Goal: Information Seeking & Learning: Check status

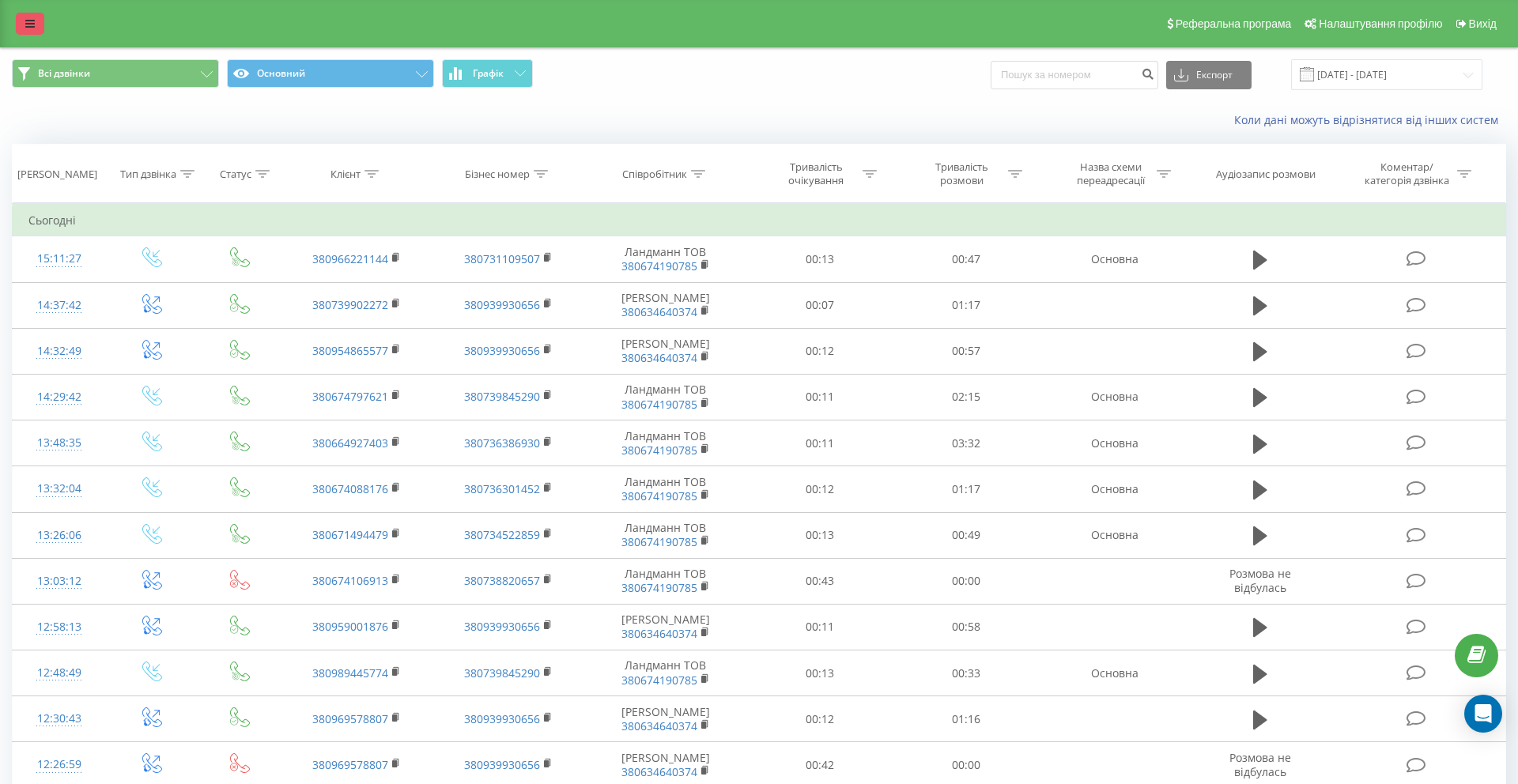
click at [33, 33] on link at bounding box center [31, 23] width 29 height 22
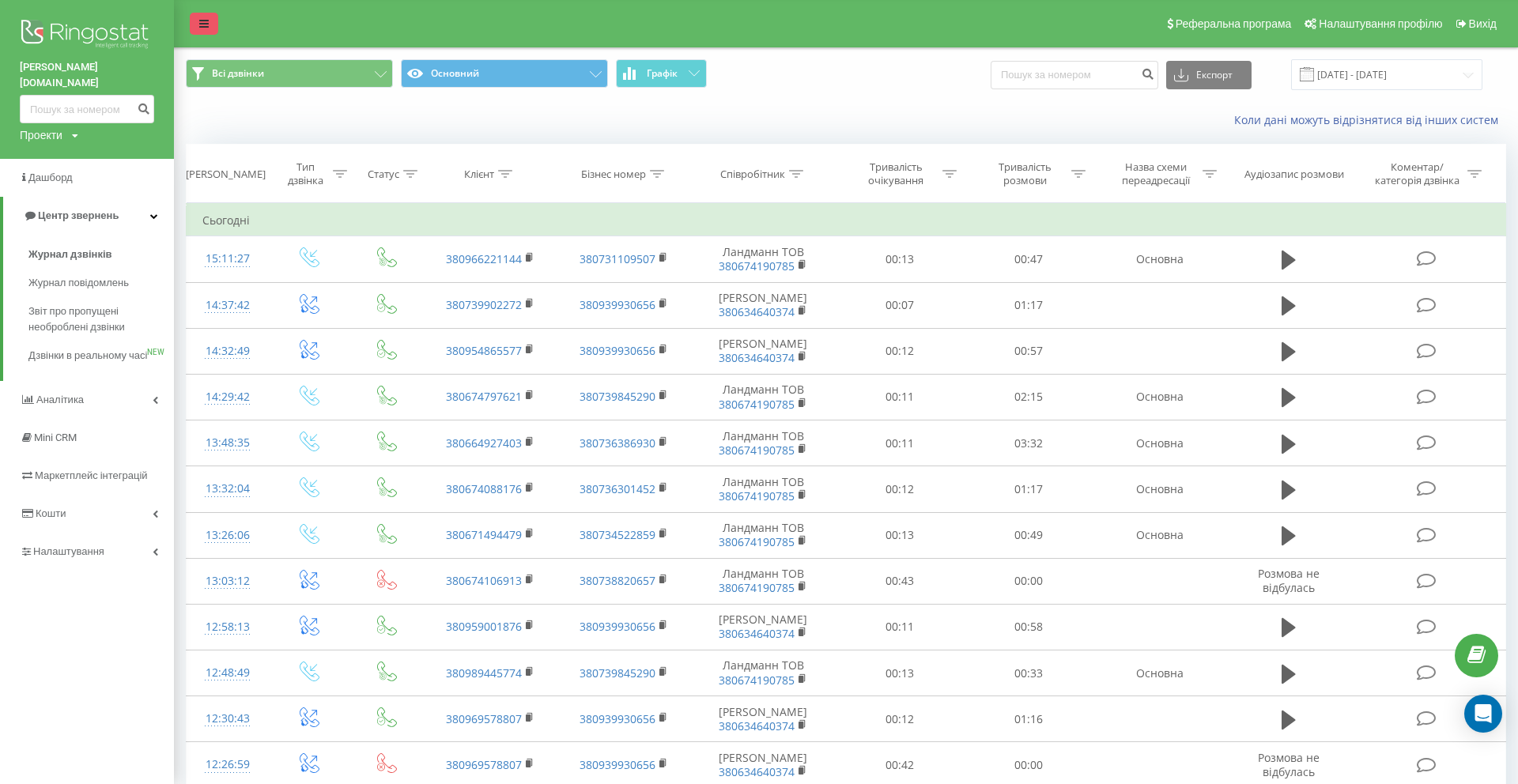
click at [33, 33] on img at bounding box center [86, 36] width 134 height 40
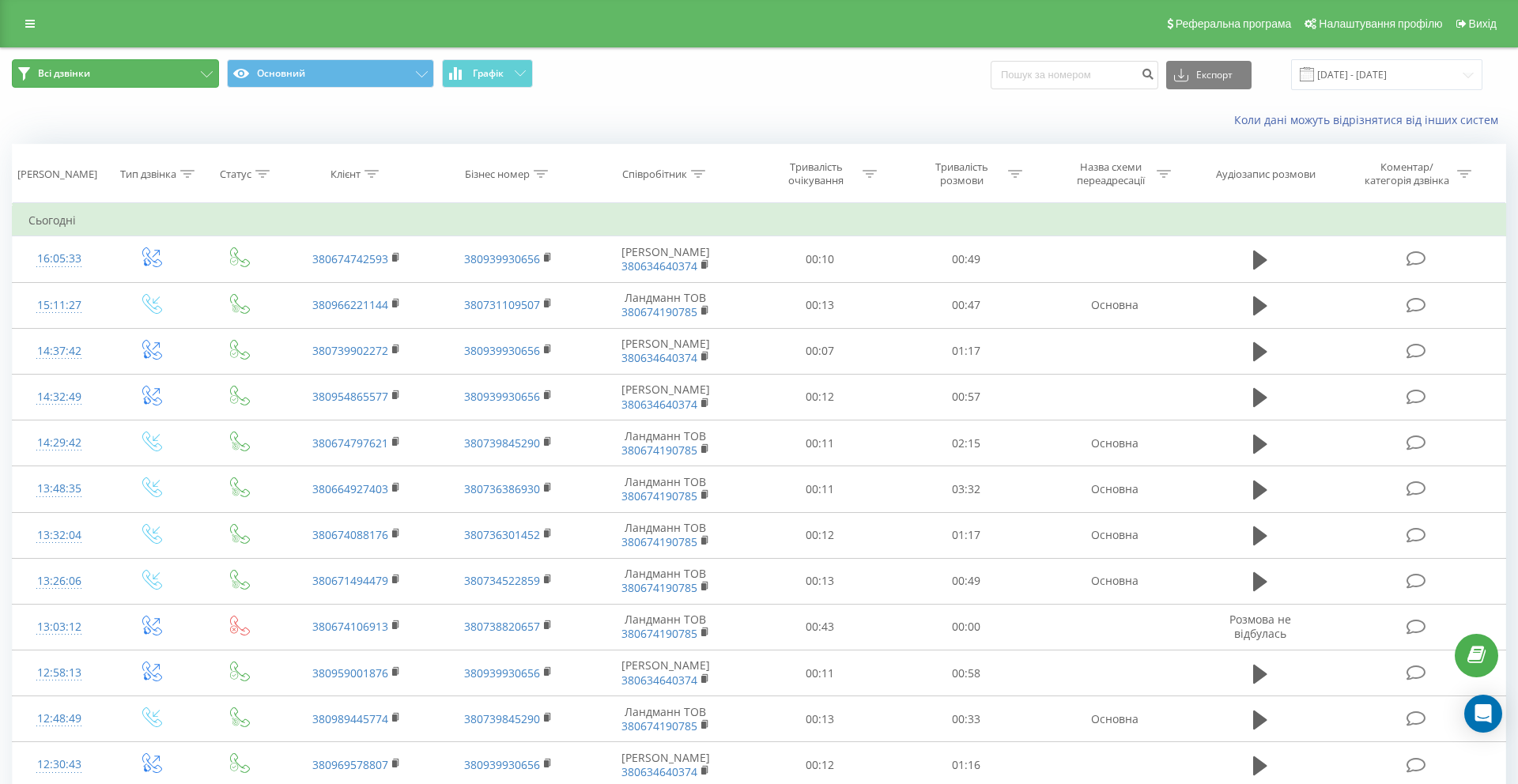
click at [139, 66] on button "Всі дзвінки" at bounding box center [115, 74] width 207 height 29
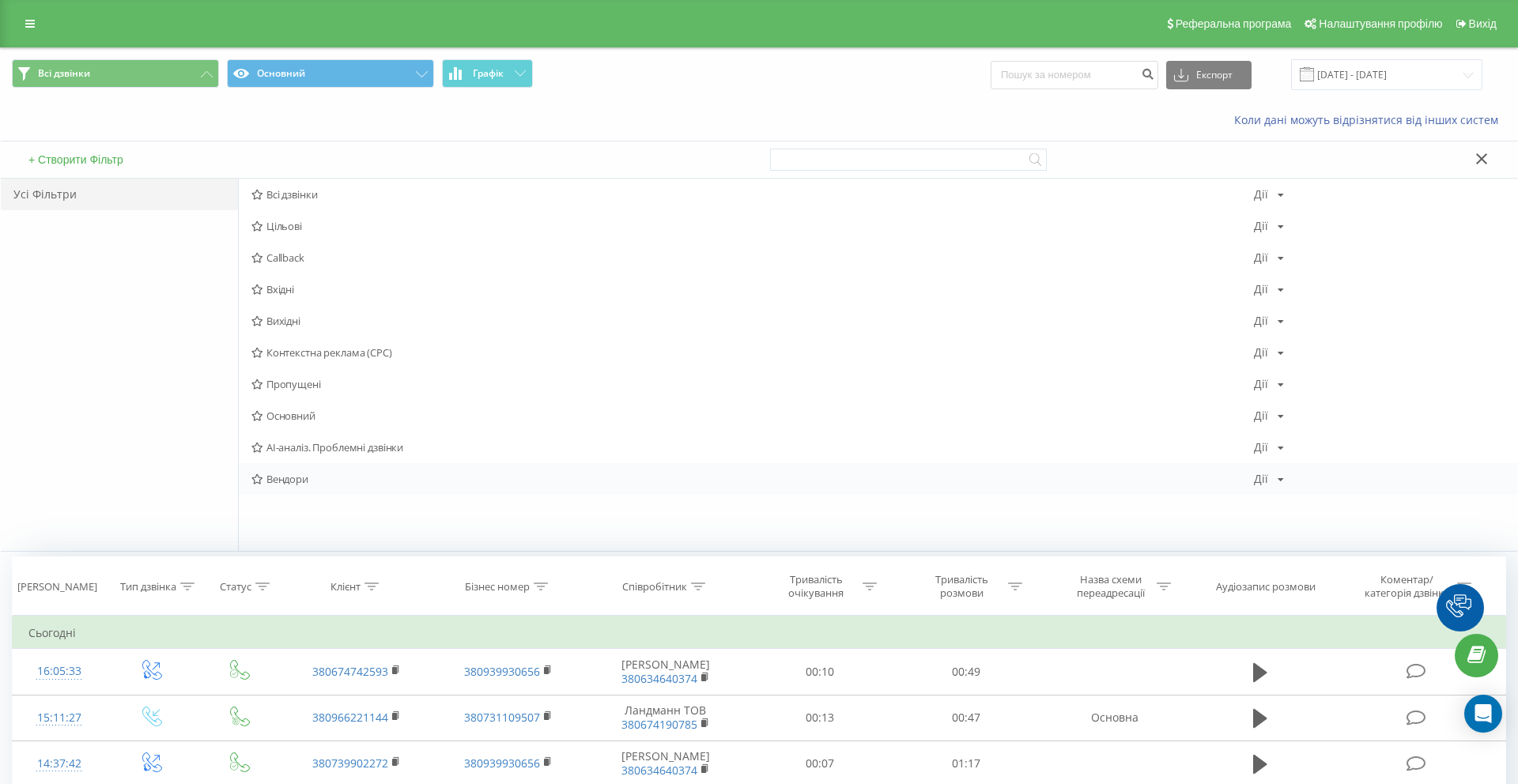
click at [290, 479] on span "Вендори" at bounding box center [752, 478] width 1002 height 11
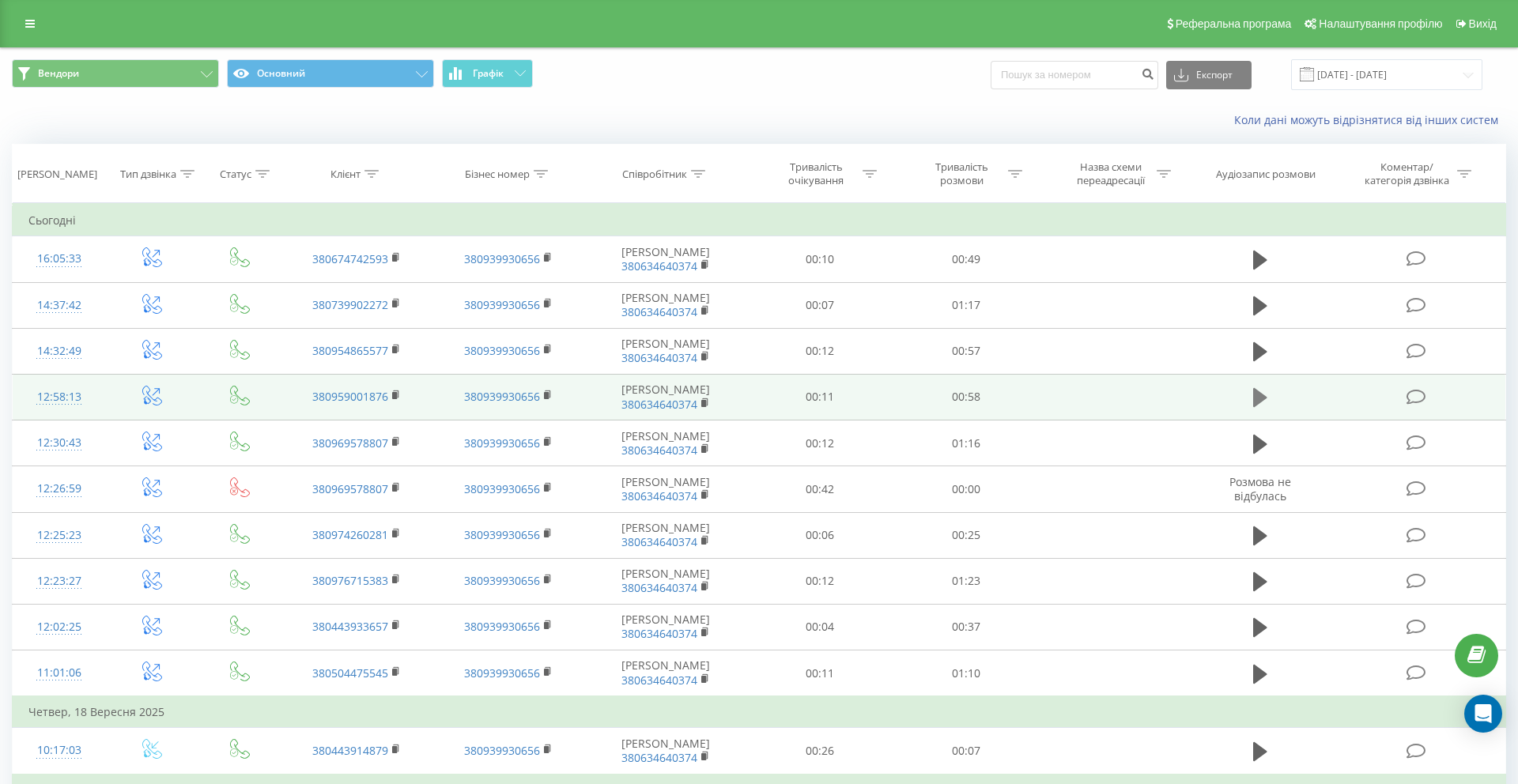
click at [1252, 401] on button at bounding box center [1260, 397] width 23 height 23
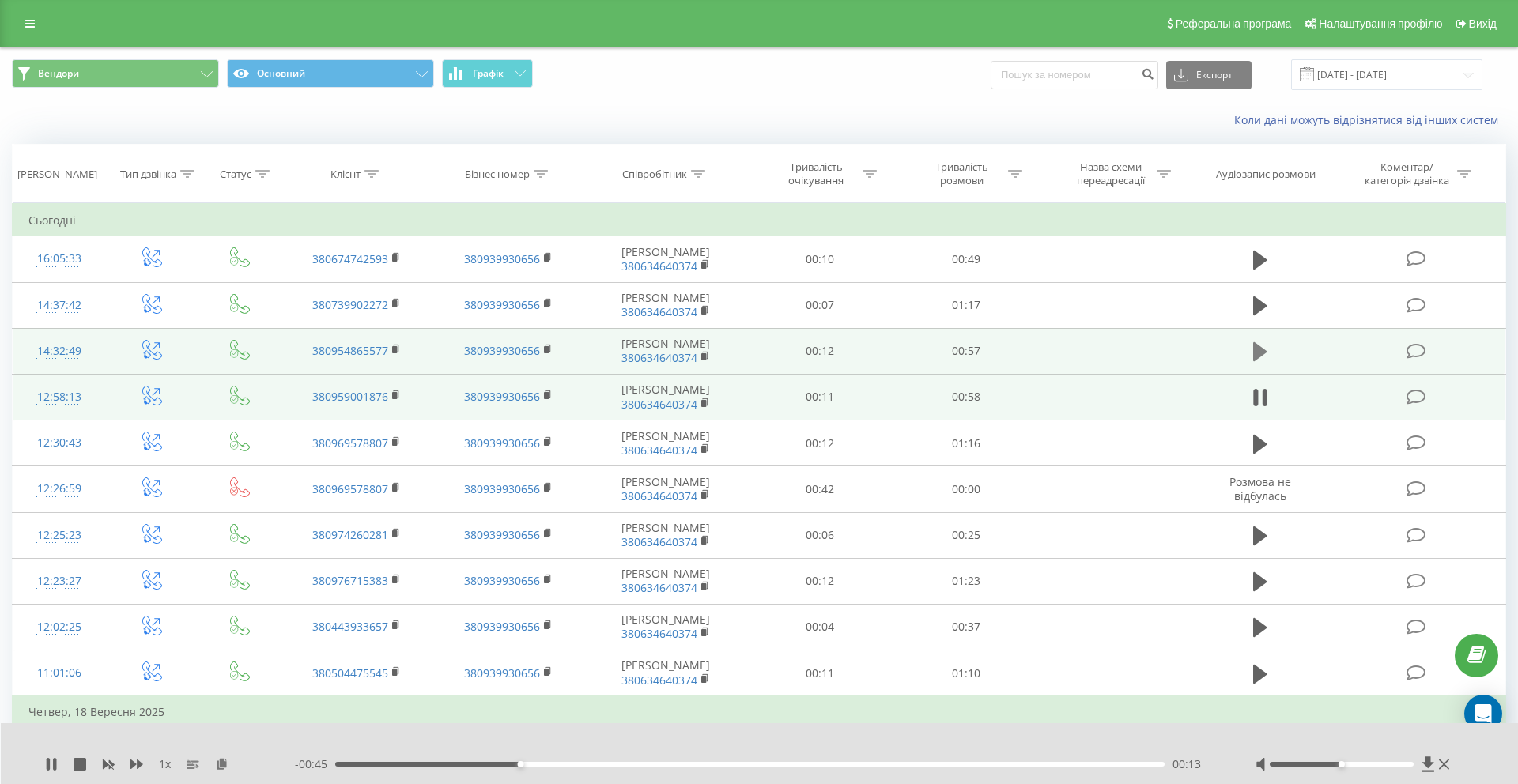
click at [1260, 352] on icon at bounding box center [1260, 352] width 14 height 19
click at [395, 351] on rect at bounding box center [394, 350] width 4 height 7
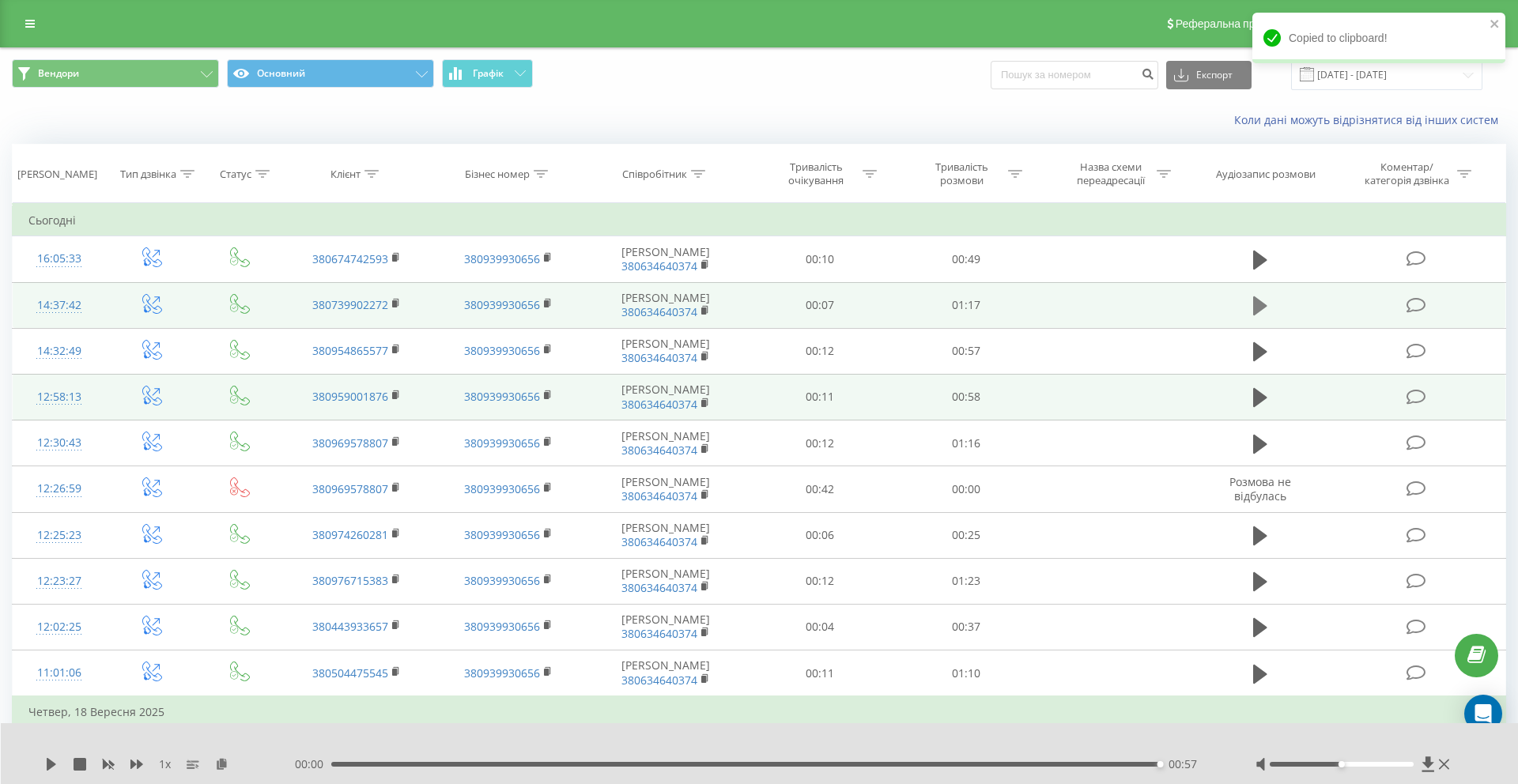
click at [1258, 310] on icon at bounding box center [1260, 306] width 14 height 19
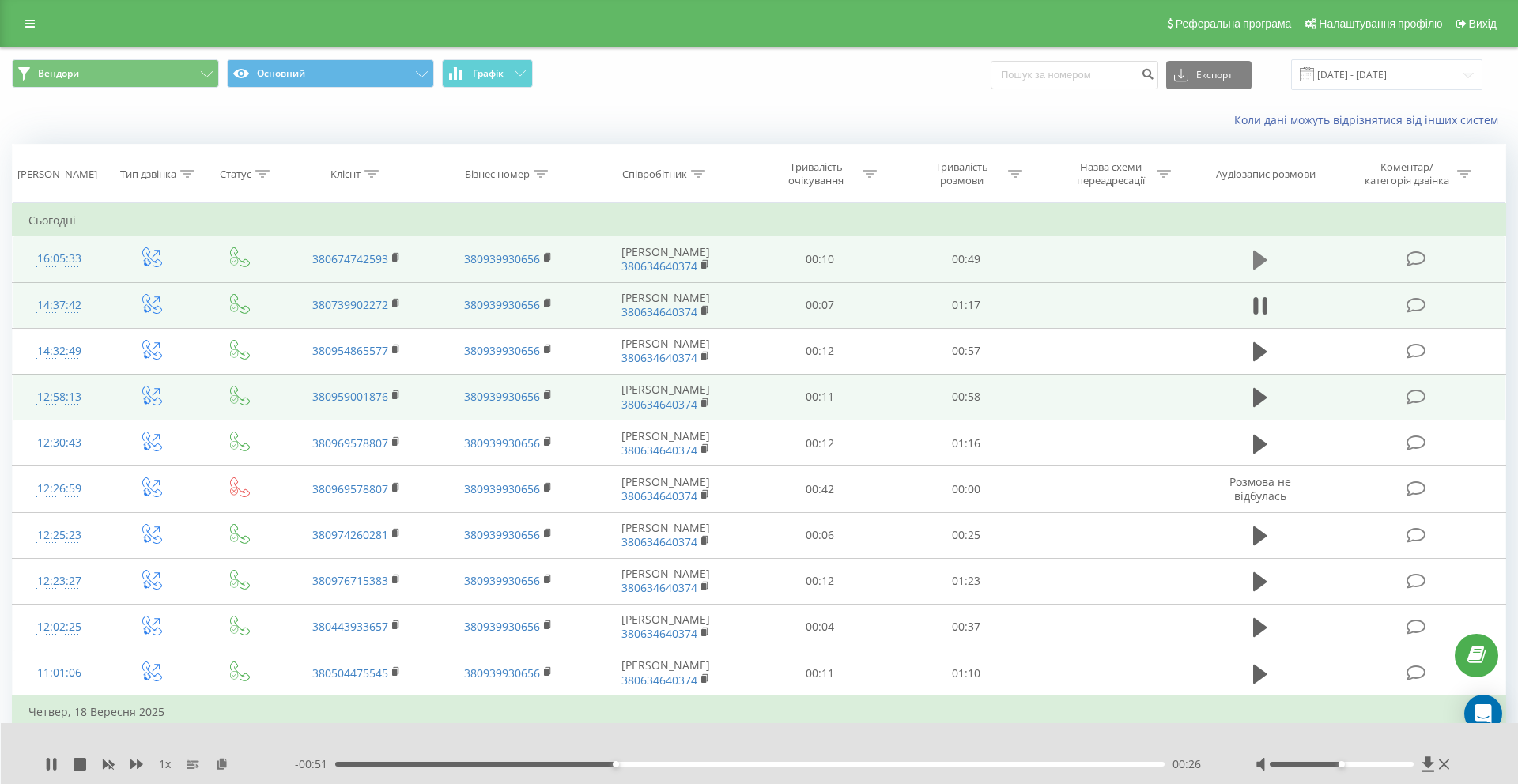
click at [1256, 258] on icon at bounding box center [1260, 260] width 14 height 19
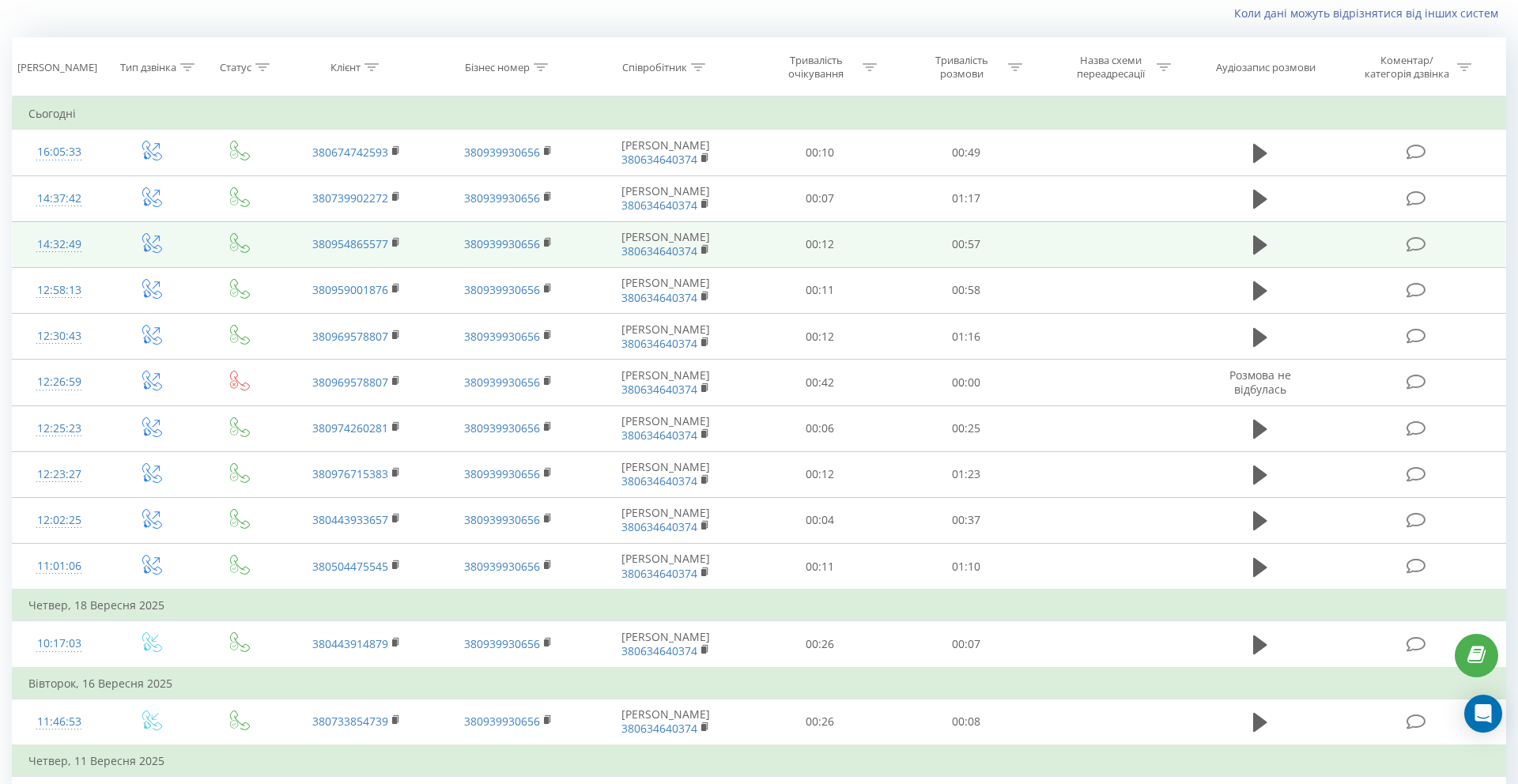
scroll to position [108, 0]
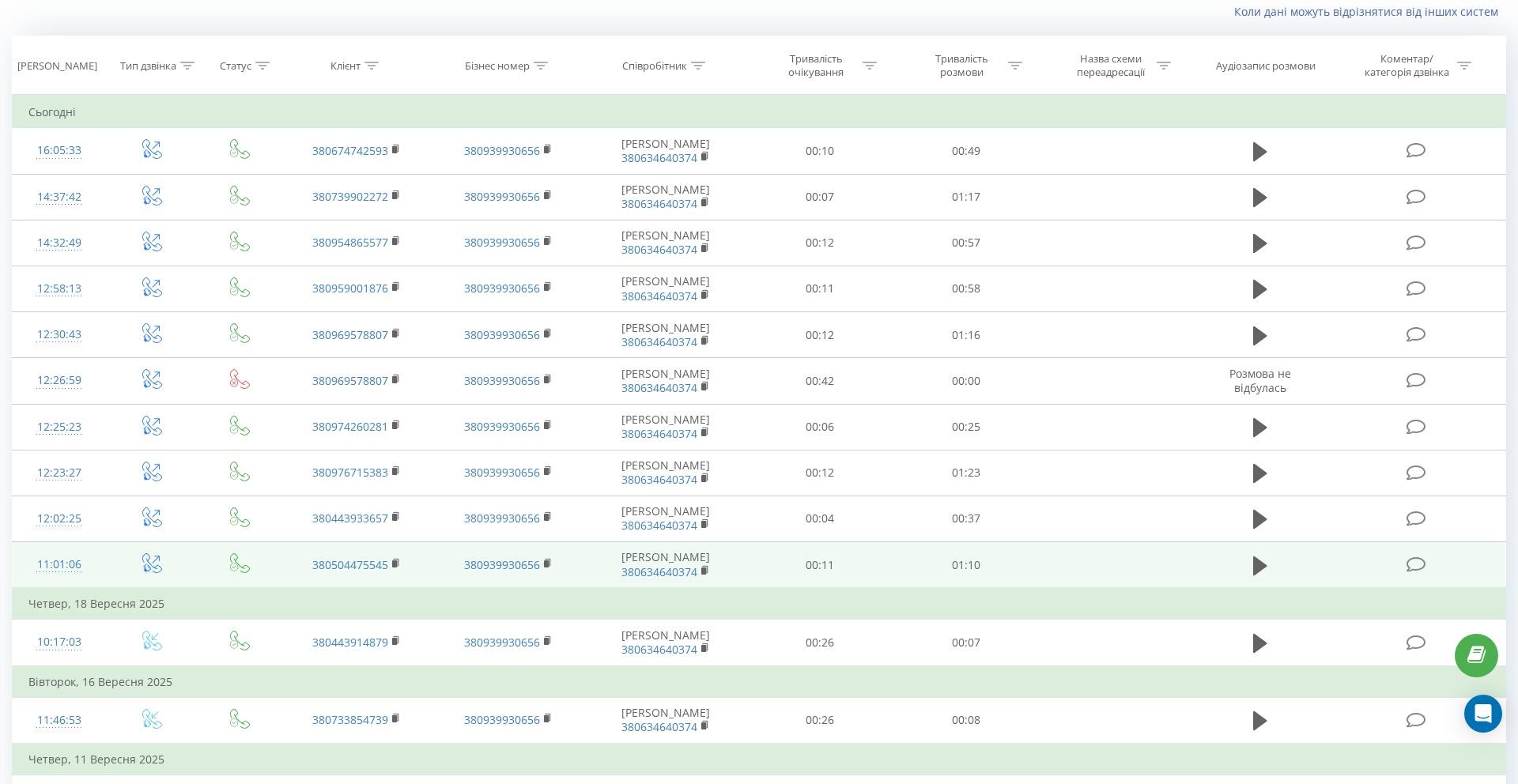
click at [103, 568] on td "11:01:06" at bounding box center [59, 566] width 94 height 47
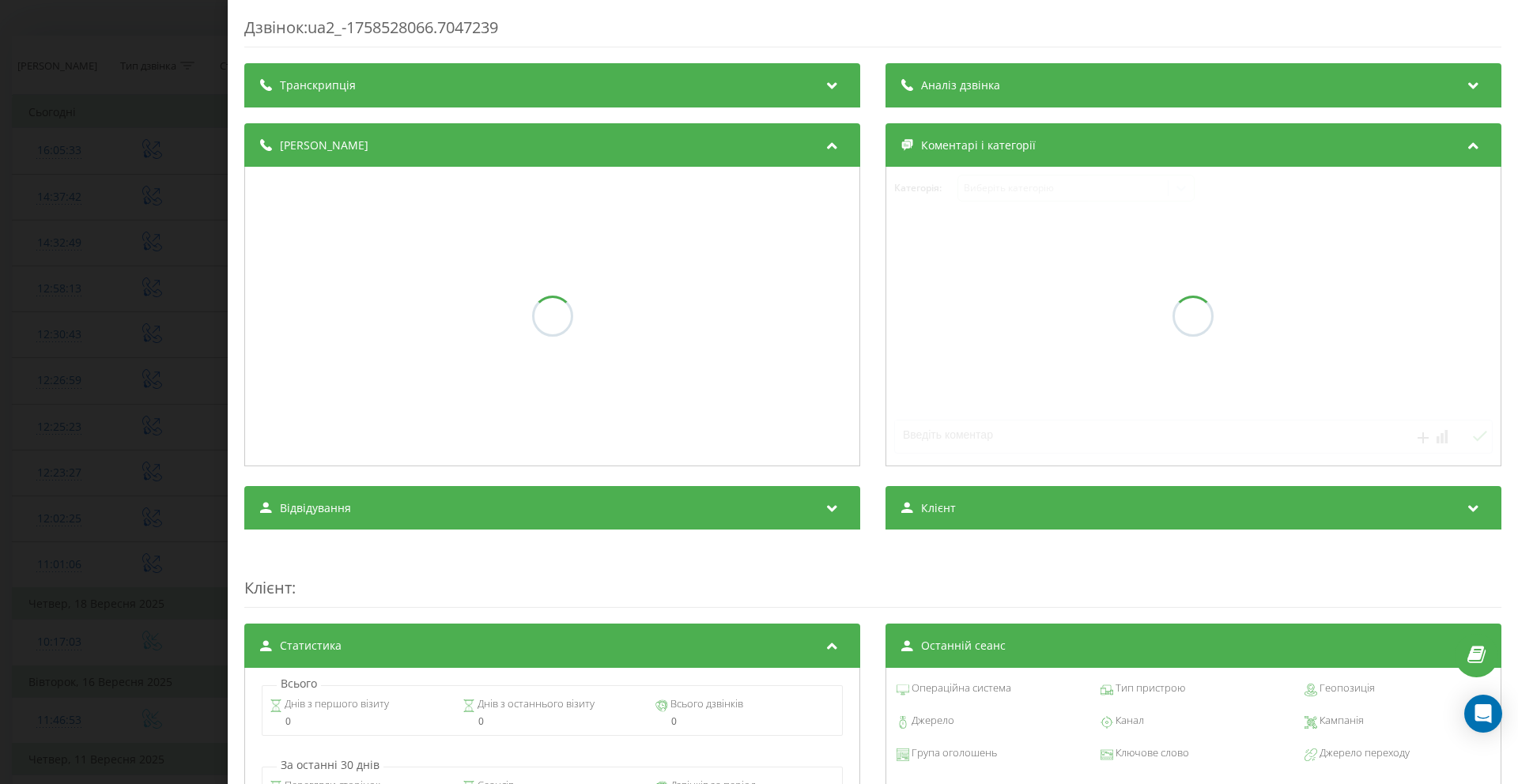
click at [103, 568] on div "Дзвінок : ua2_-1758528066.7047239 Транскрипція Аналіз дзвінка Деталі дзвінка Ко…" at bounding box center [759, 392] width 1518 height 784
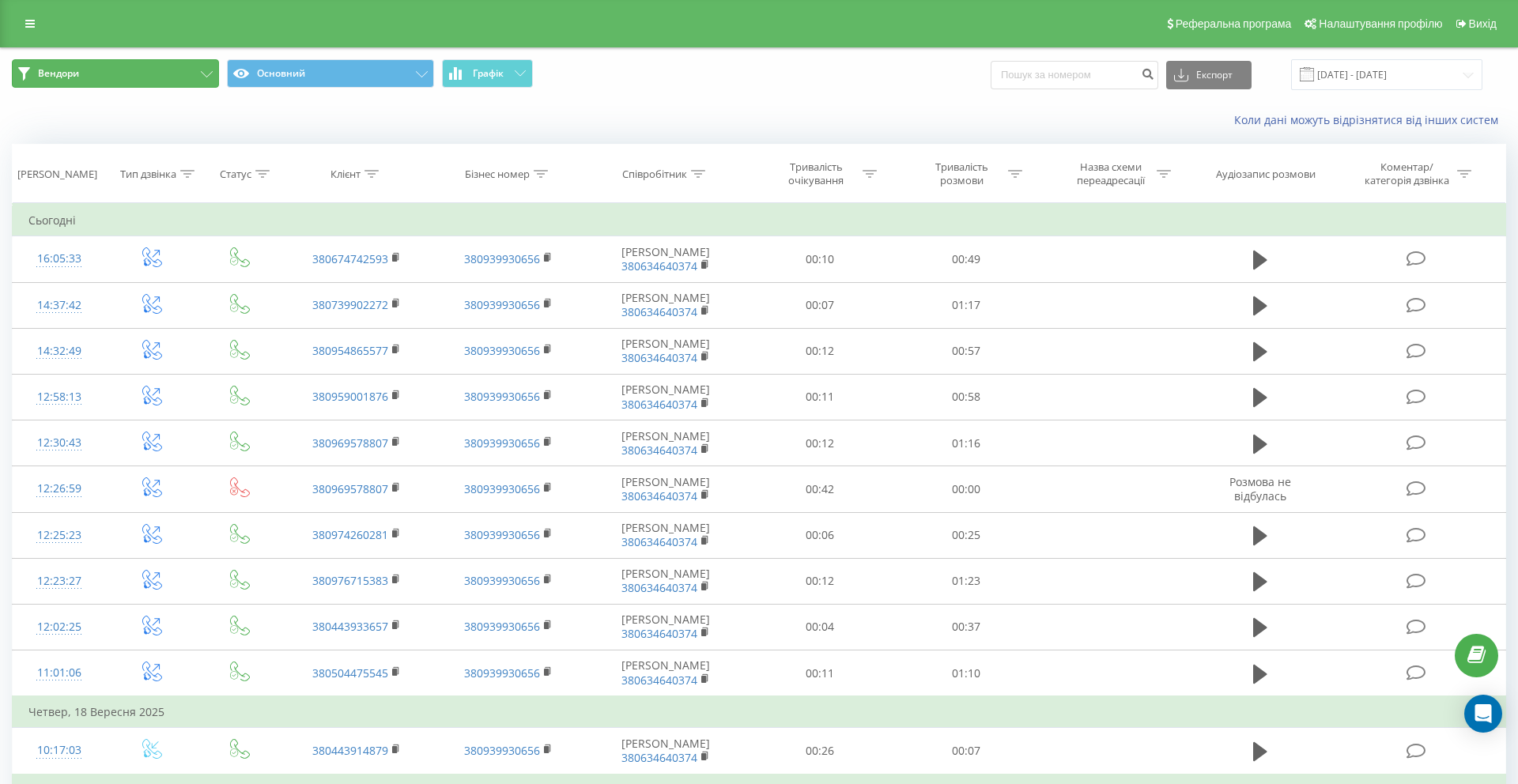
click at [53, 70] on span "Вендори" at bounding box center [58, 74] width 41 height 13
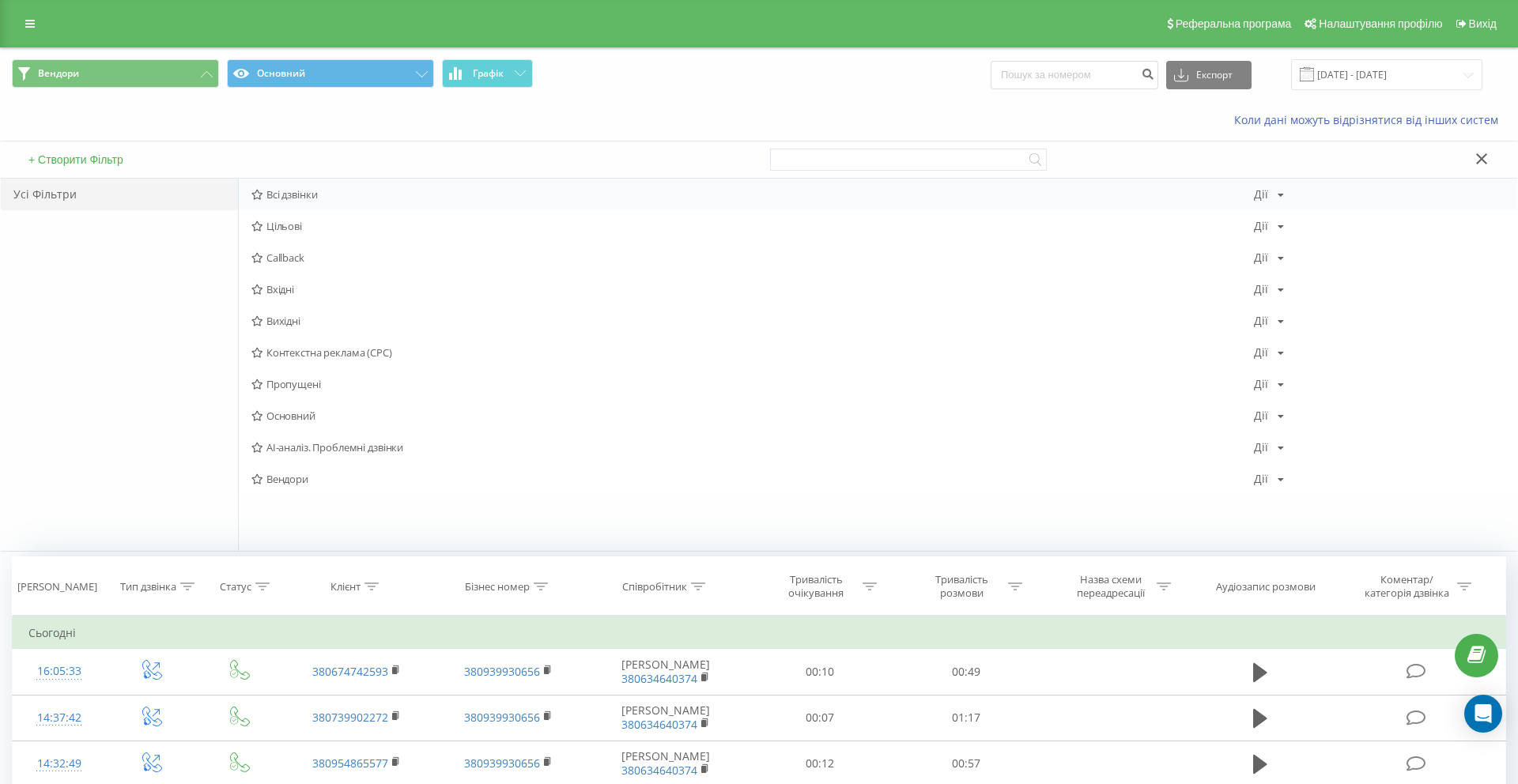
click at [287, 192] on span "Всі дзвінки" at bounding box center [752, 194] width 1002 height 11
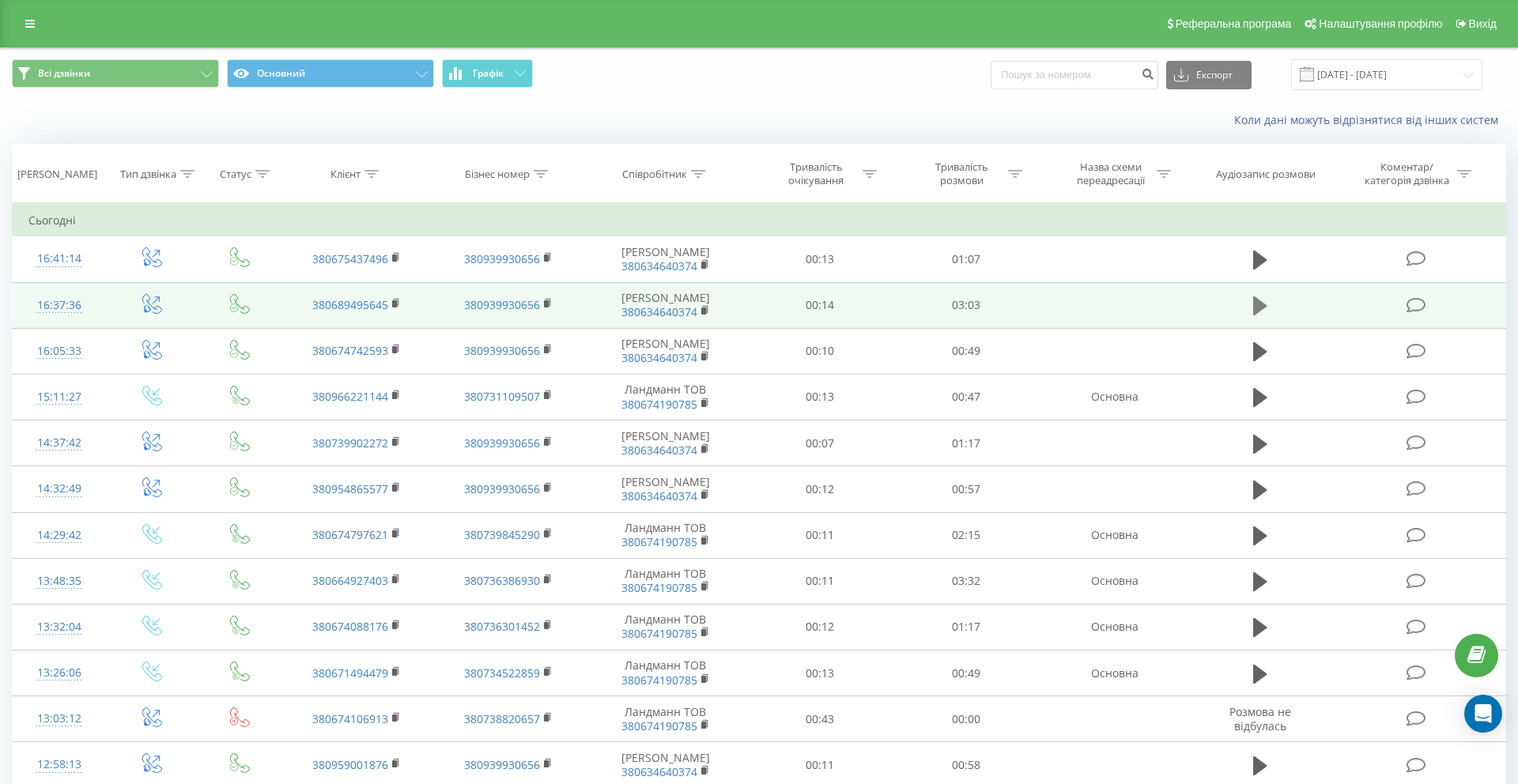
click at [1257, 309] on icon at bounding box center [1260, 306] width 14 height 19
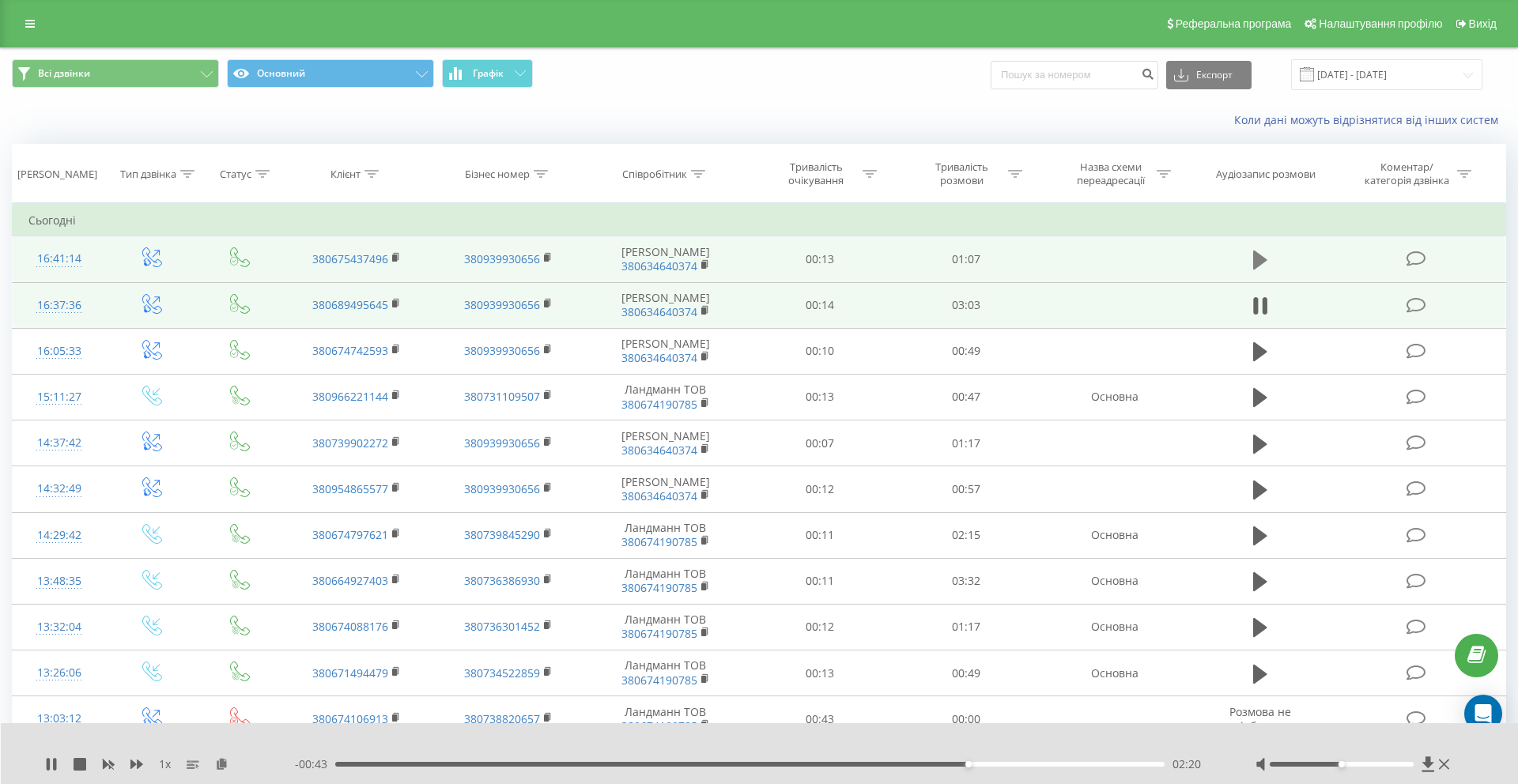
click at [1264, 252] on icon at bounding box center [1260, 260] width 14 height 22
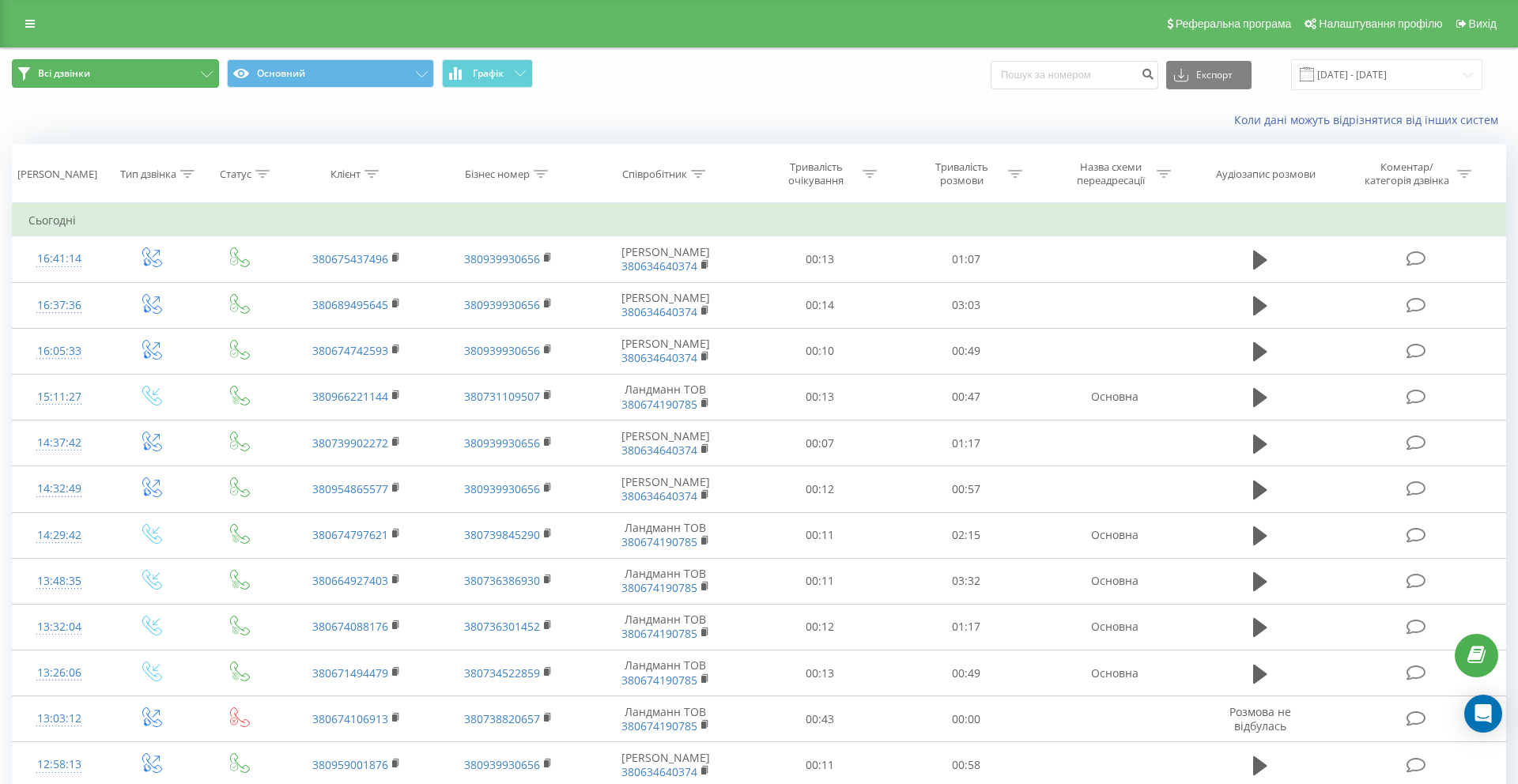
click at [71, 75] on span "Всі дзвінки" at bounding box center [64, 74] width 52 height 13
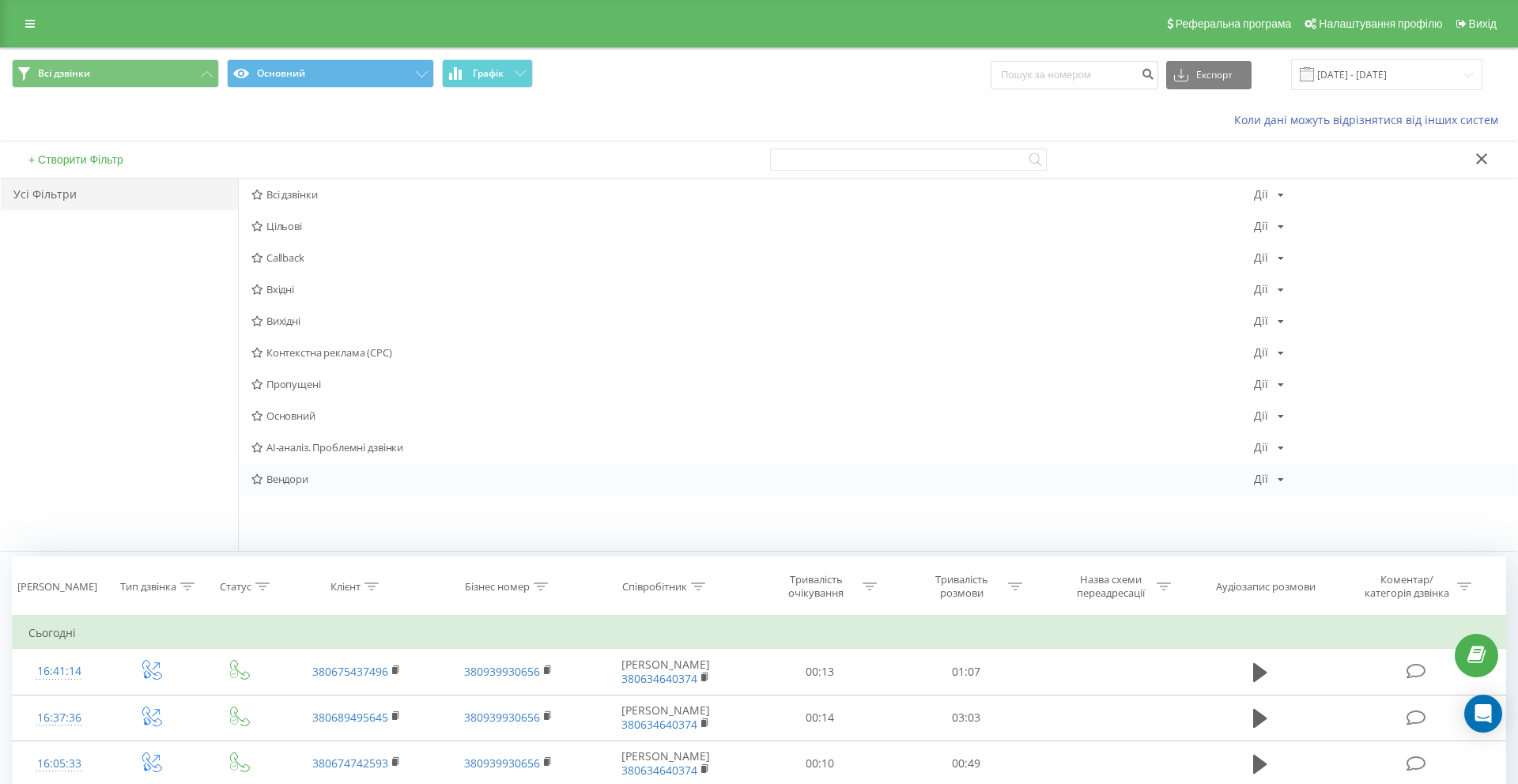
click at [296, 482] on span "Вендори" at bounding box center [752, 478] width 1002 height 11
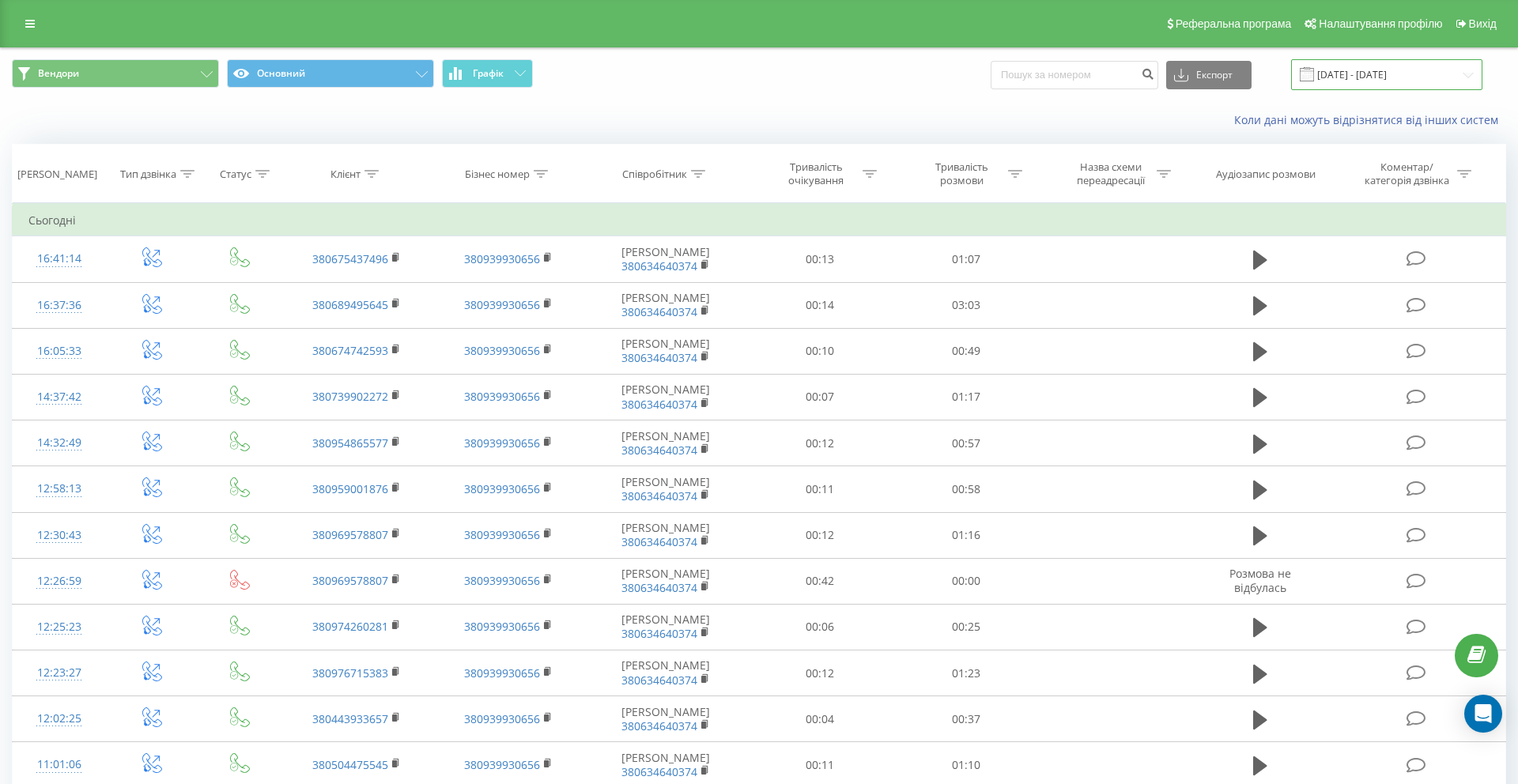
click at [1335, 82] on input "[DATE] - [DATE]" at bounding box center [1386, 75] width 192 height 31
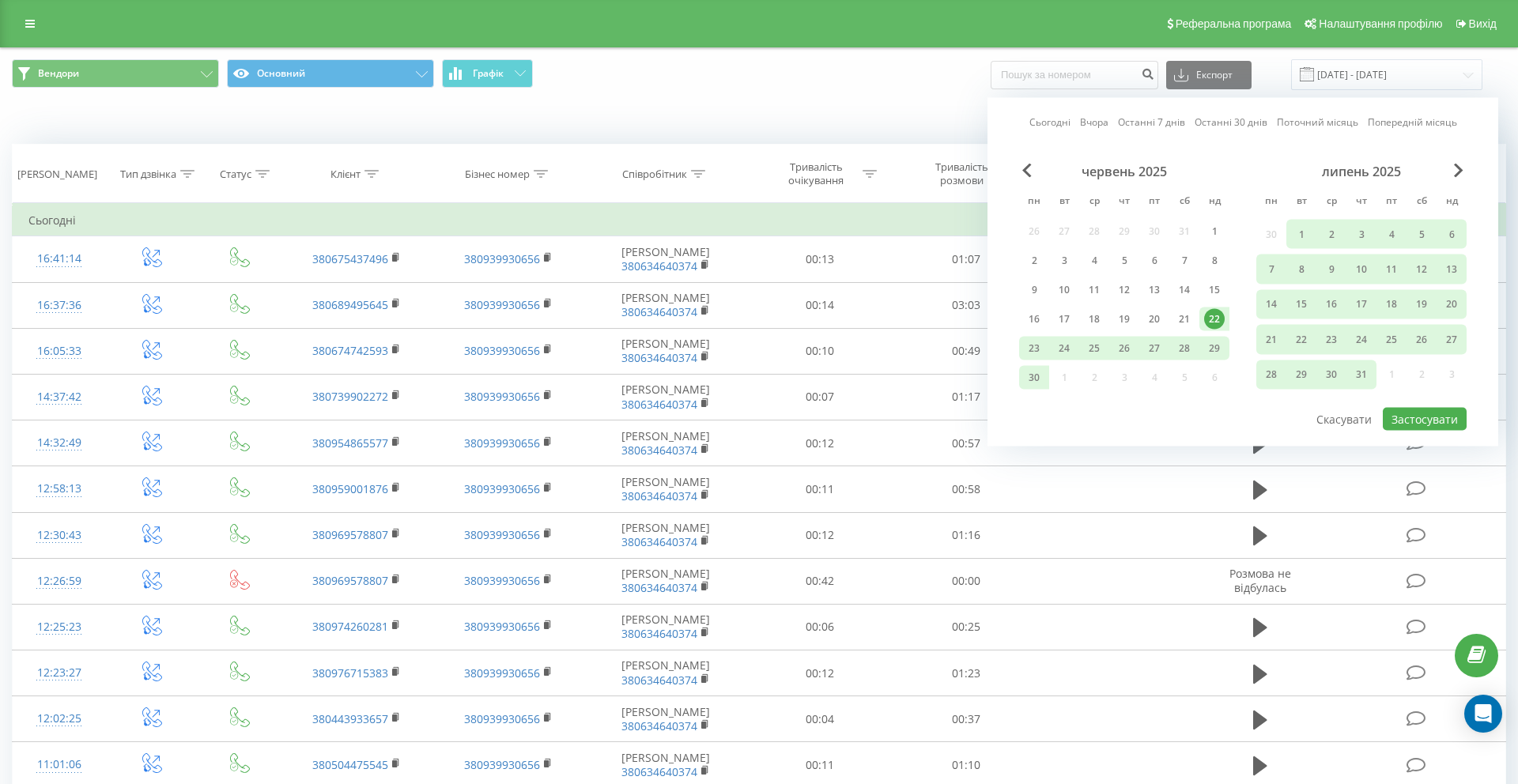
click at [1041, 124] on link "Сьогодні" at bounding box center [1049, 121] width 41 height 15
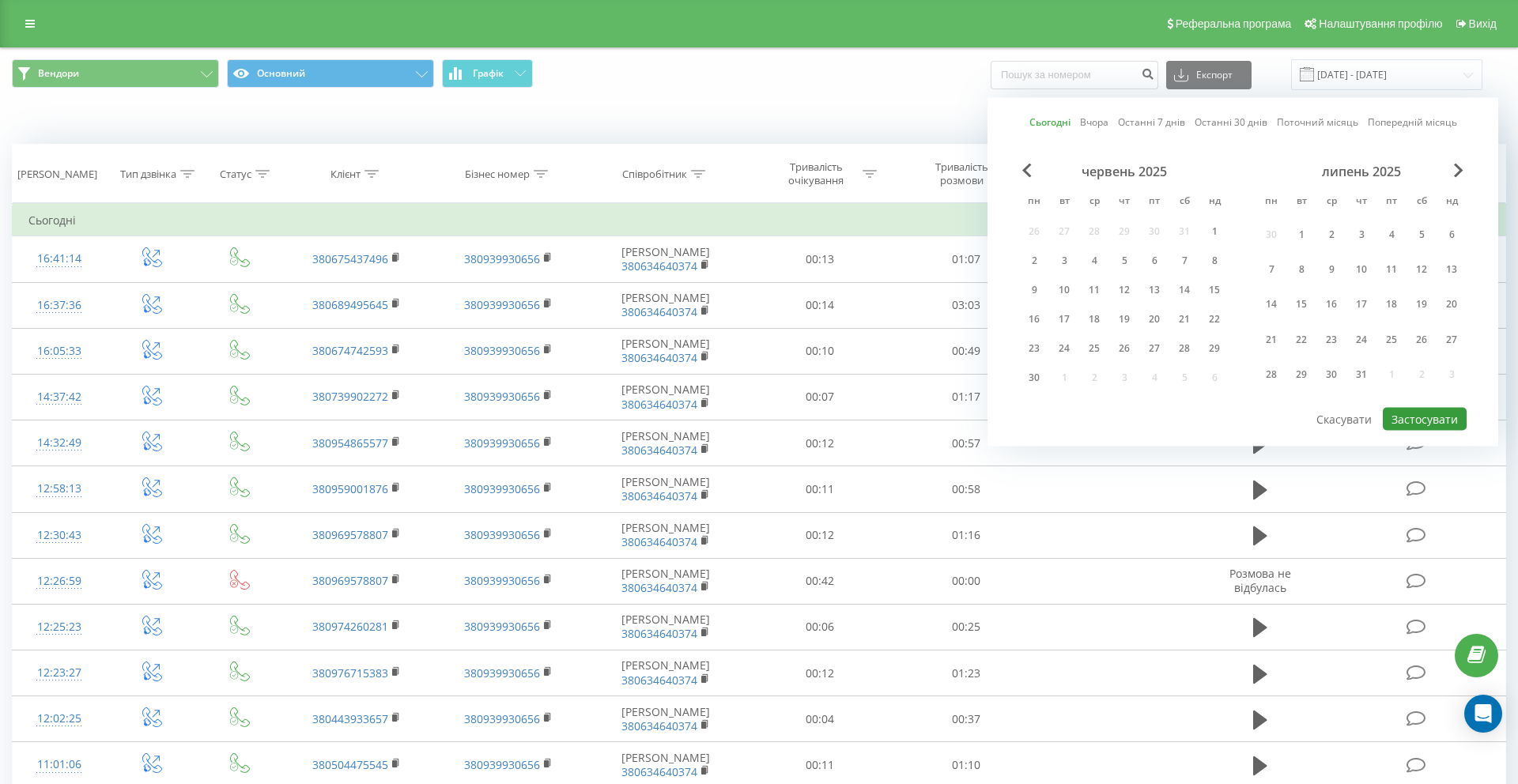
click at [1396, 418] on button "Застосувати" at bounding box center [1424, 419] width 84 height 22
type input "[DATE] - [DATE]"
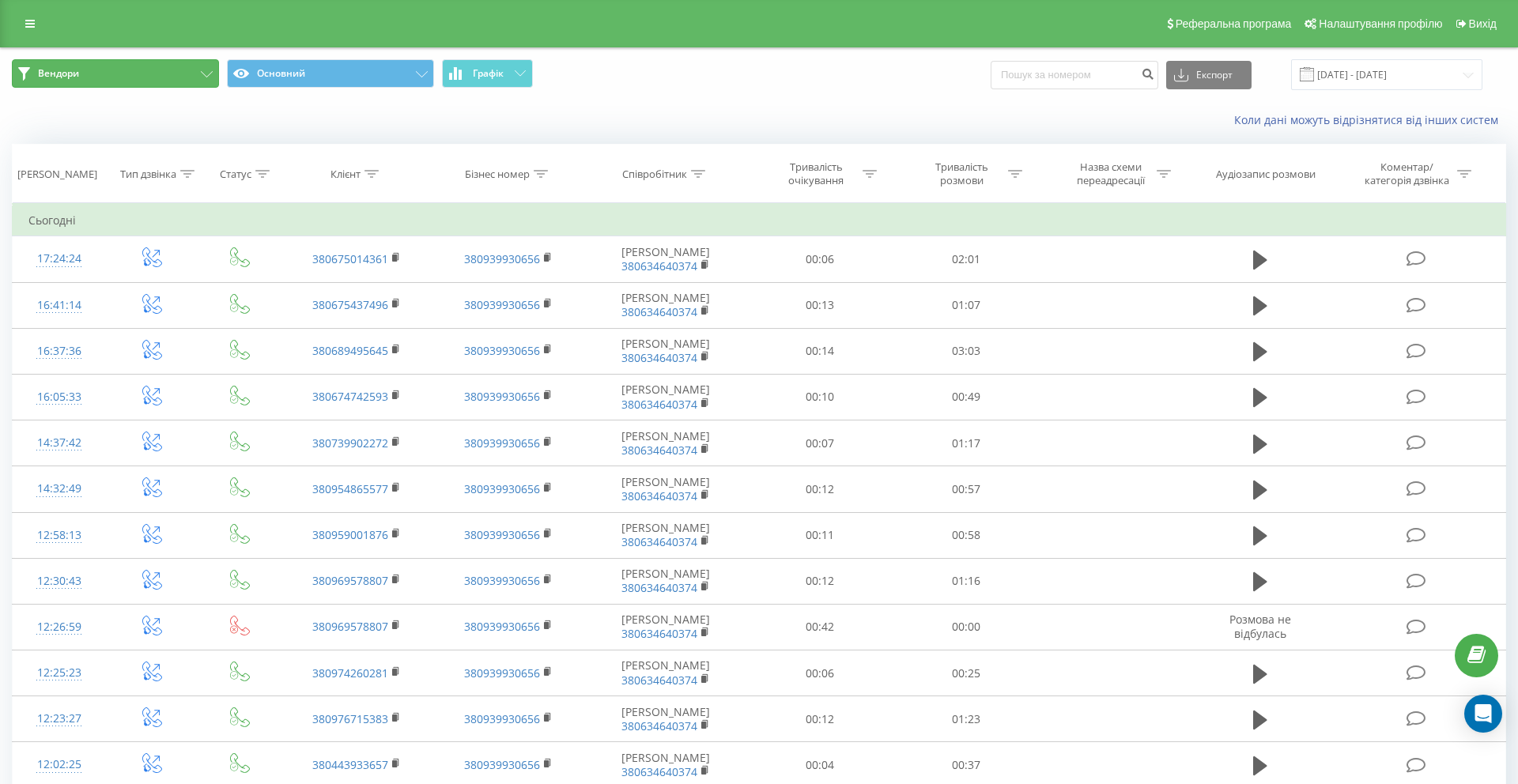
click at [152, 70] on button "Вендори" at bounding box center [115, 74] width 207 height 29
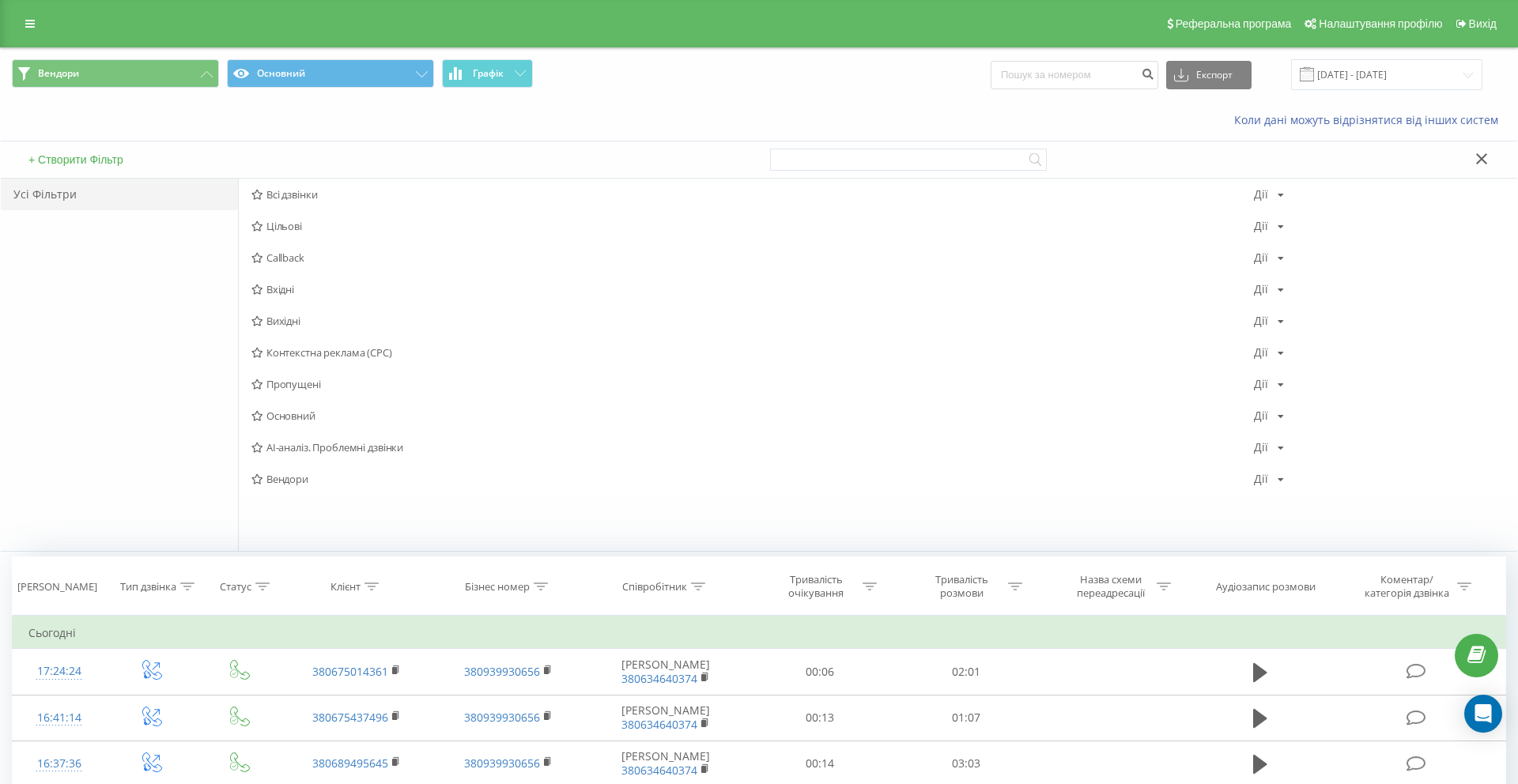
click at [146, 118] on div "Коли дані можуть відрізнятися вiд інших систем" at bounding box center [759, 120] width 1516 height 38
click at [115, 75] on button "Вендори" at bounding box center [115, 74] width 207 height 29
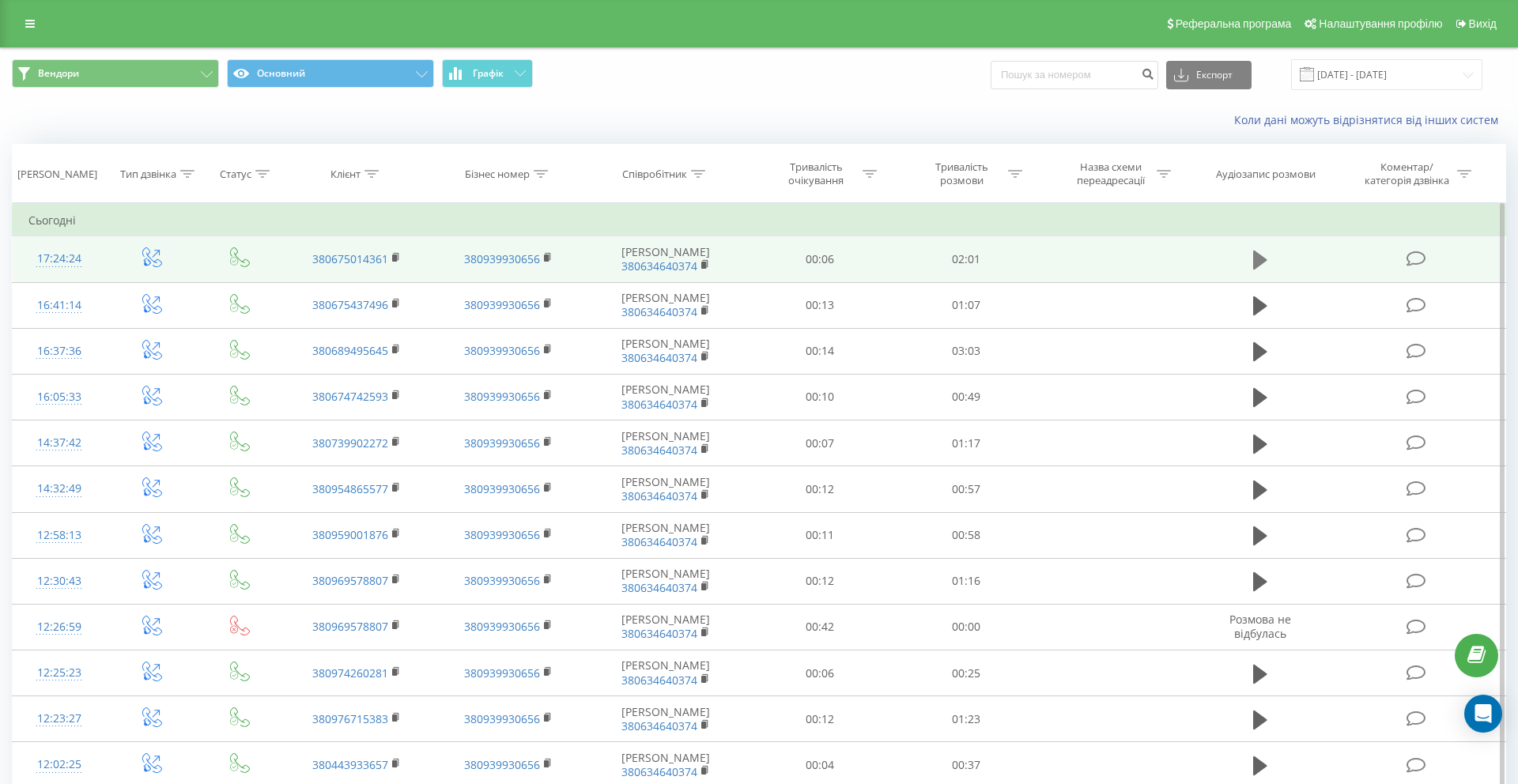
click at [1250, 262] on button at bounding box center [1260, 260] width 23 height 23
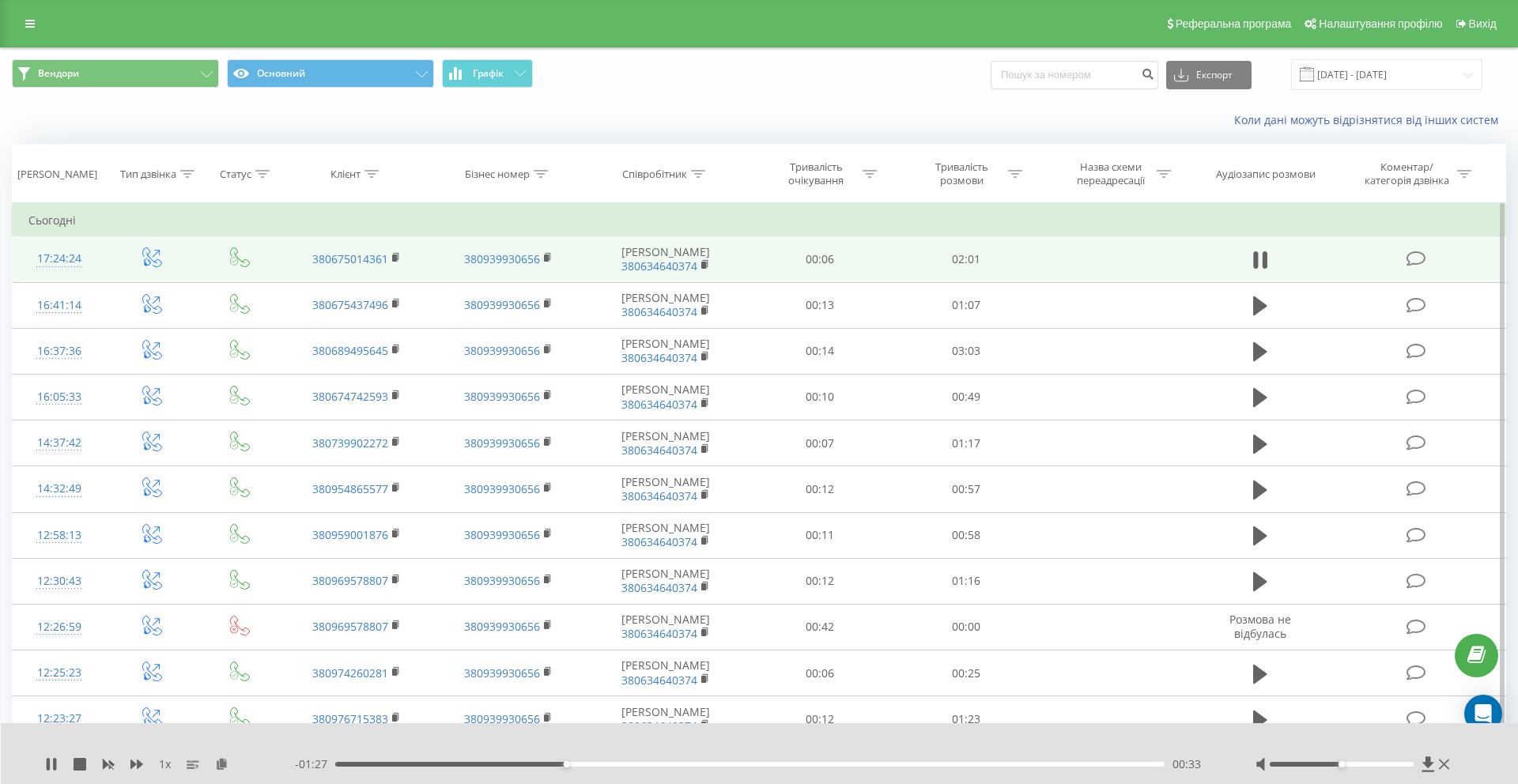
click at [617, 123] on div "Коли дані можуть відрізнятися вiд інших систем" at bounding box center [1043, 120] width 948 height 16
click at [395, 259] on rect at bounding box center [394, 258] width 4 height 7
